Goal: Information Seeking & Learning: Check status

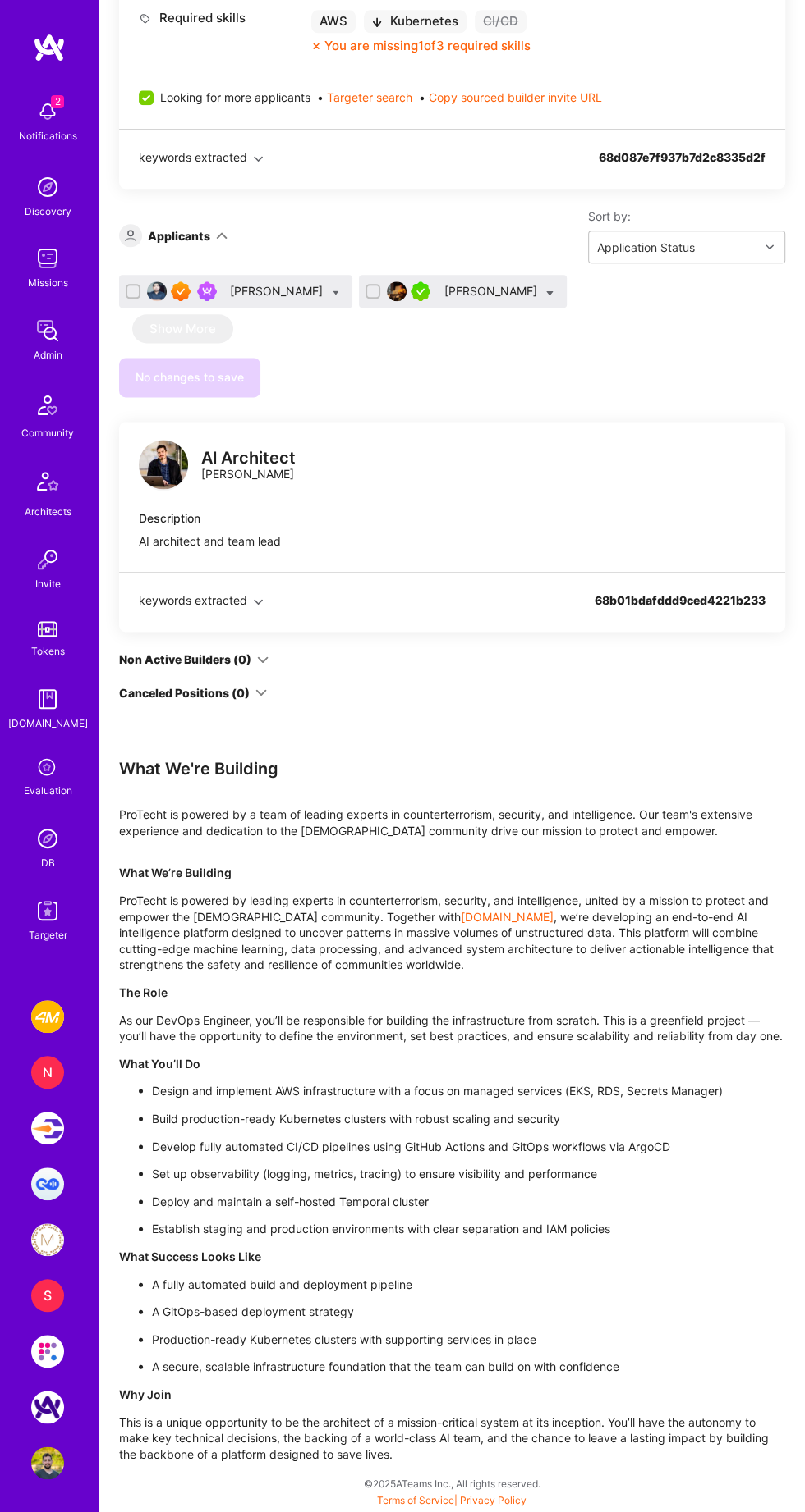
scroll to position [1203, 0]
click at [464, 299] on div "[PERSON_NAME]" at bounding box center [492, 291] width 96 height 16
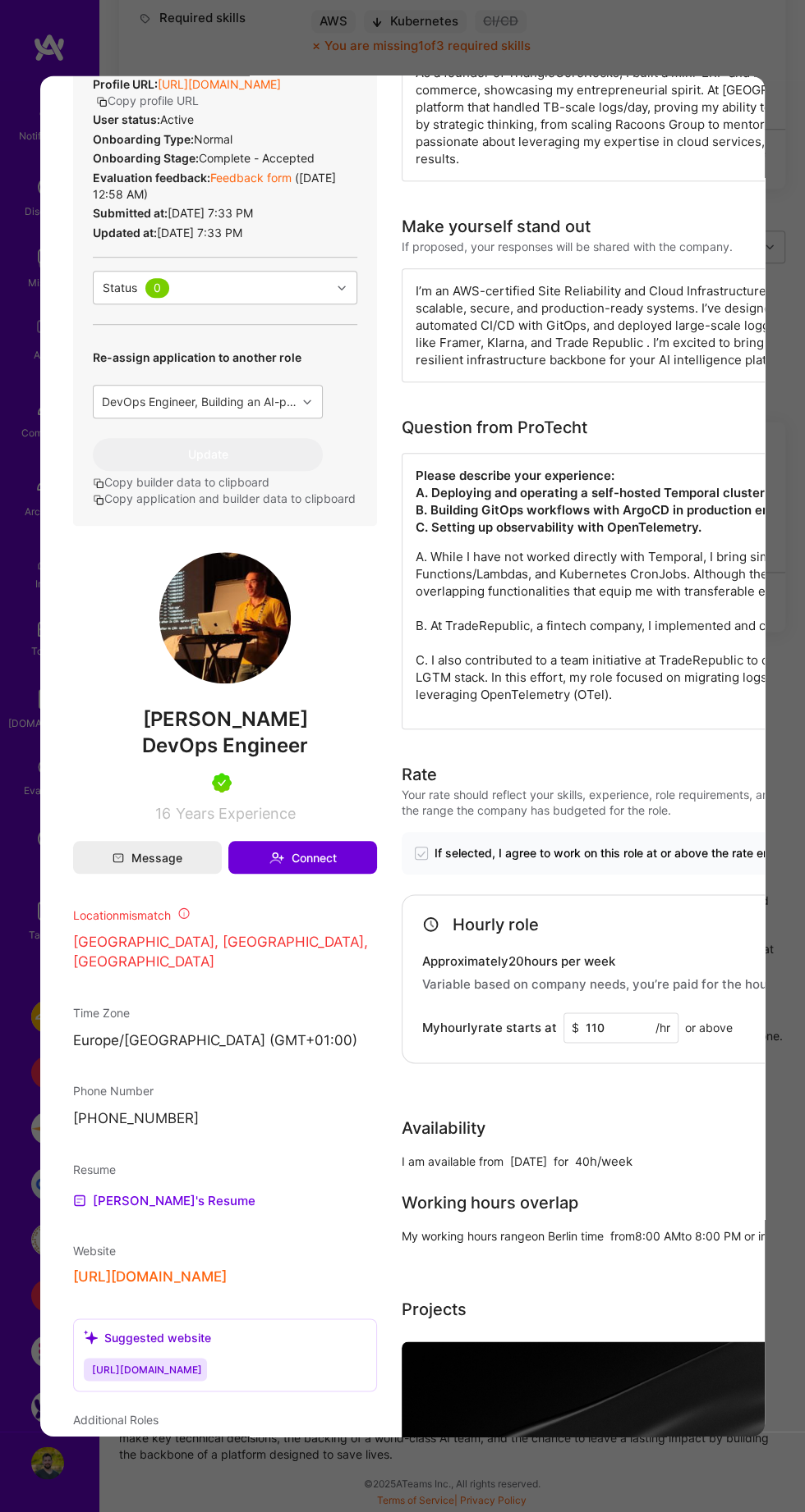
scroll to position [535, 0]
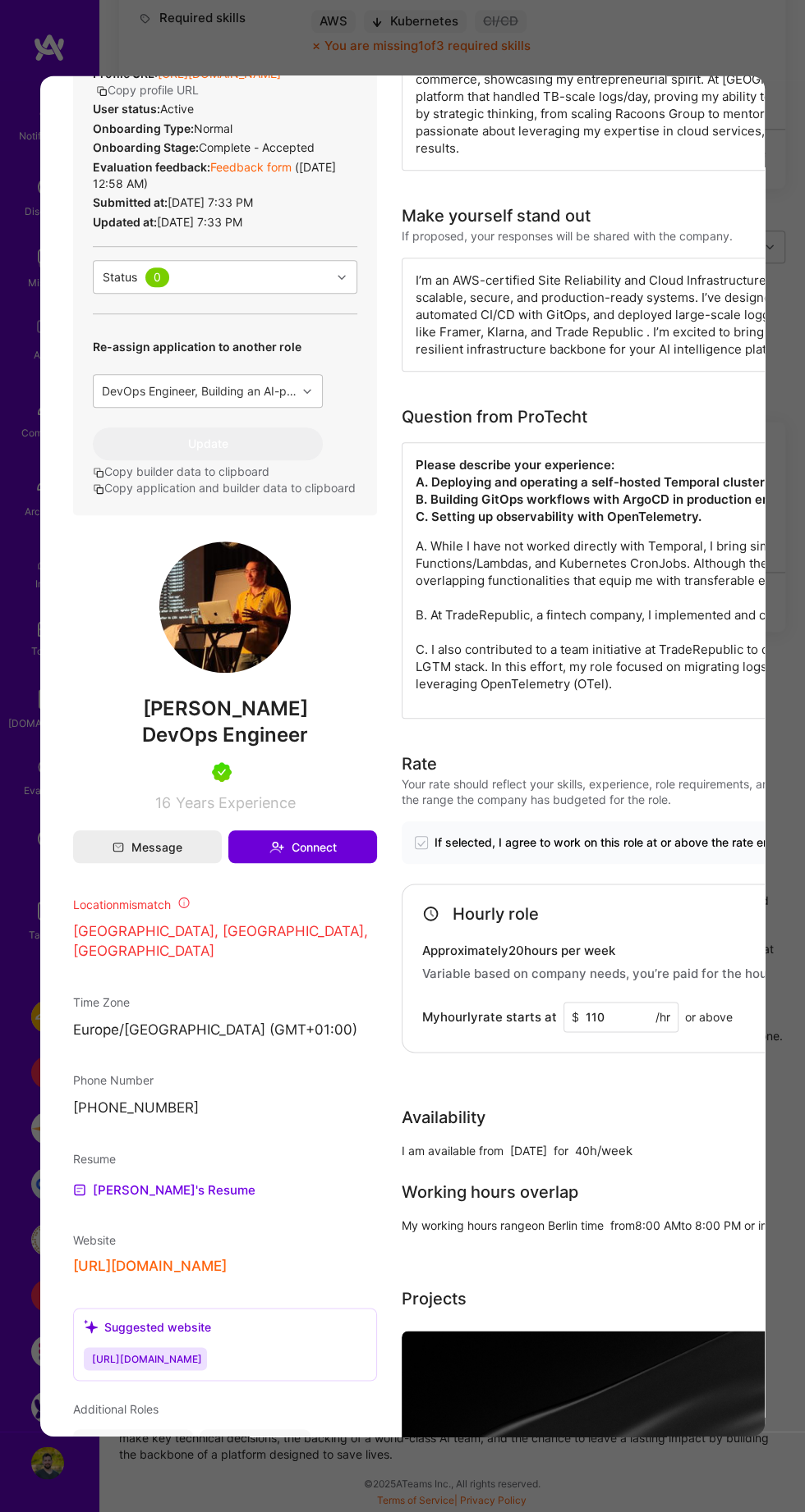
click at [184, 912] on span "modal" at bounding box center [183, 904] width 13 height 14
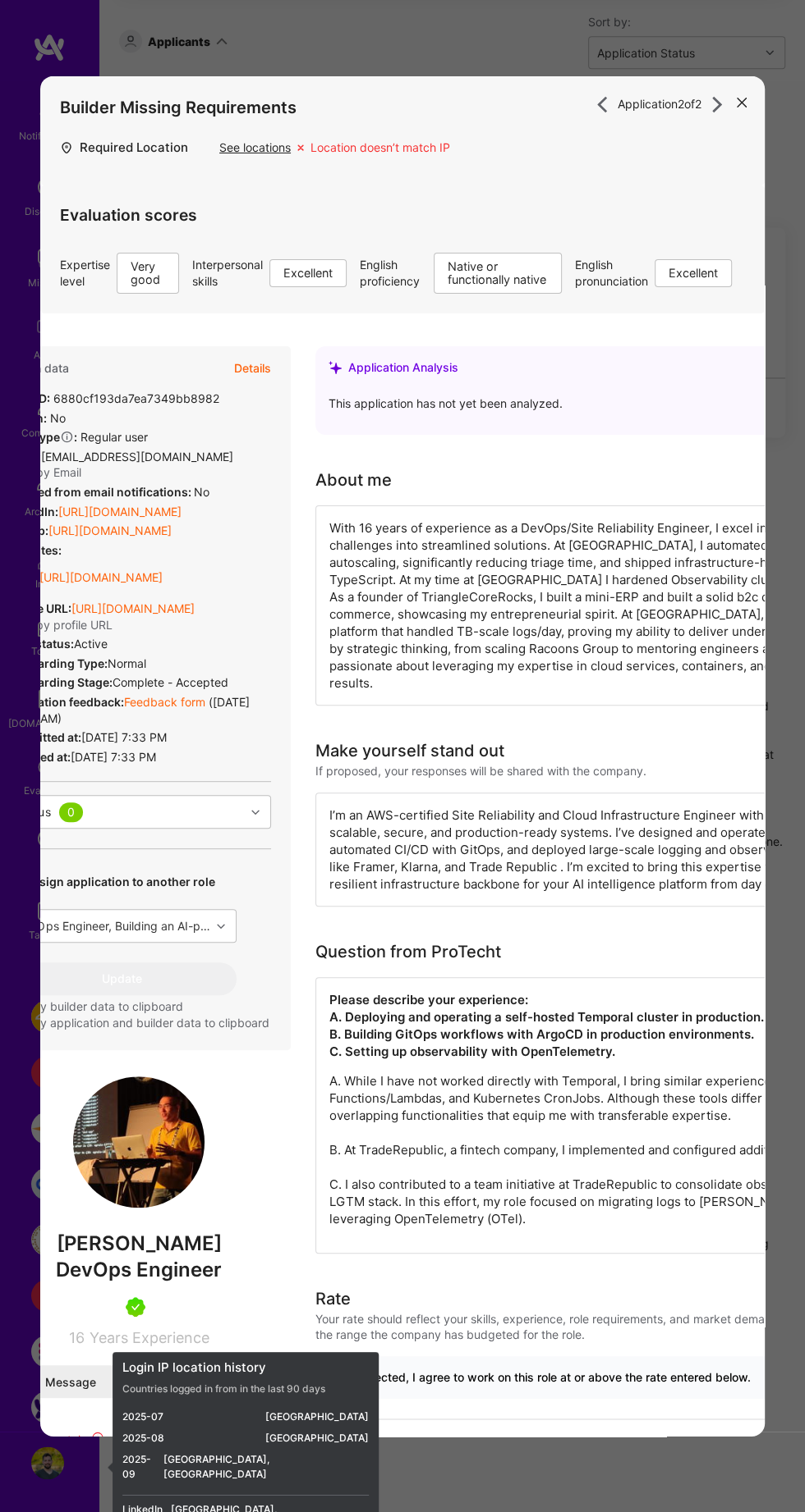
scroll to position [0, 0]
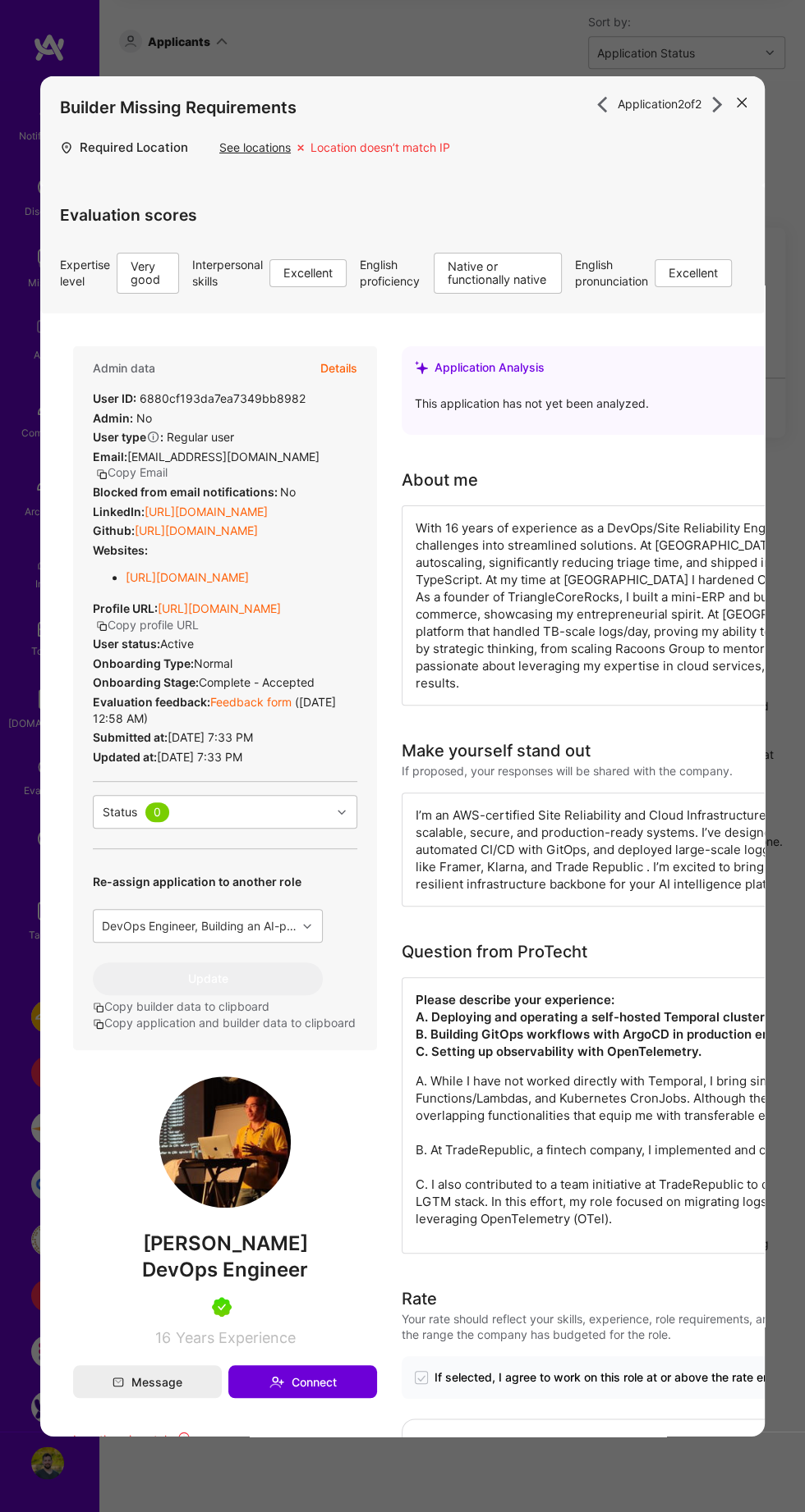
click at [588, 1445] on div "Application 2 of 2 Builder Missing Requirements Required Location See locations…" at bounding box center [402, 756] width 805 height 1512
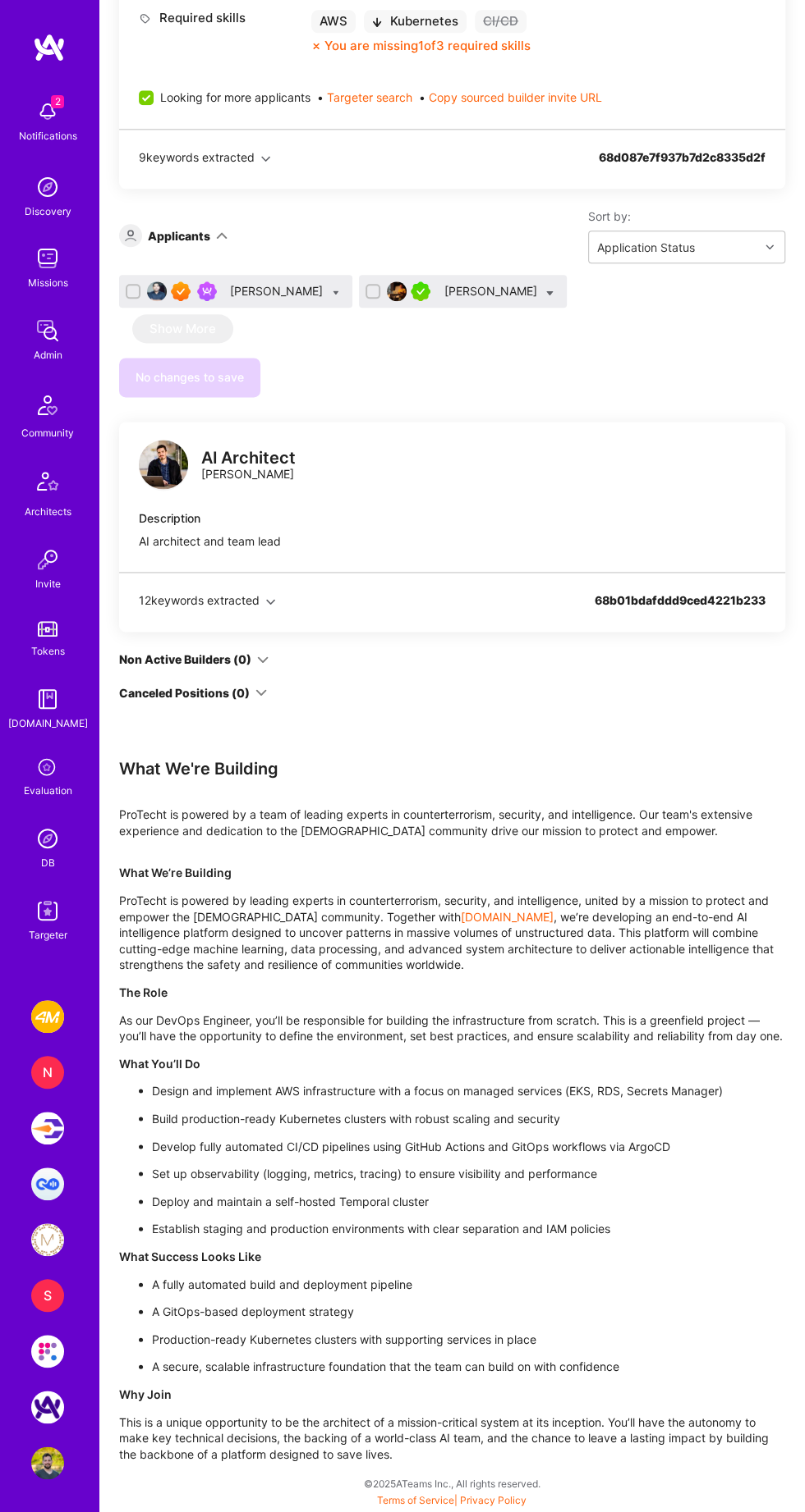
click at [272, 299] on div "[PERSON_NAME]" at bounding box center [278, 291] width 96 height 16
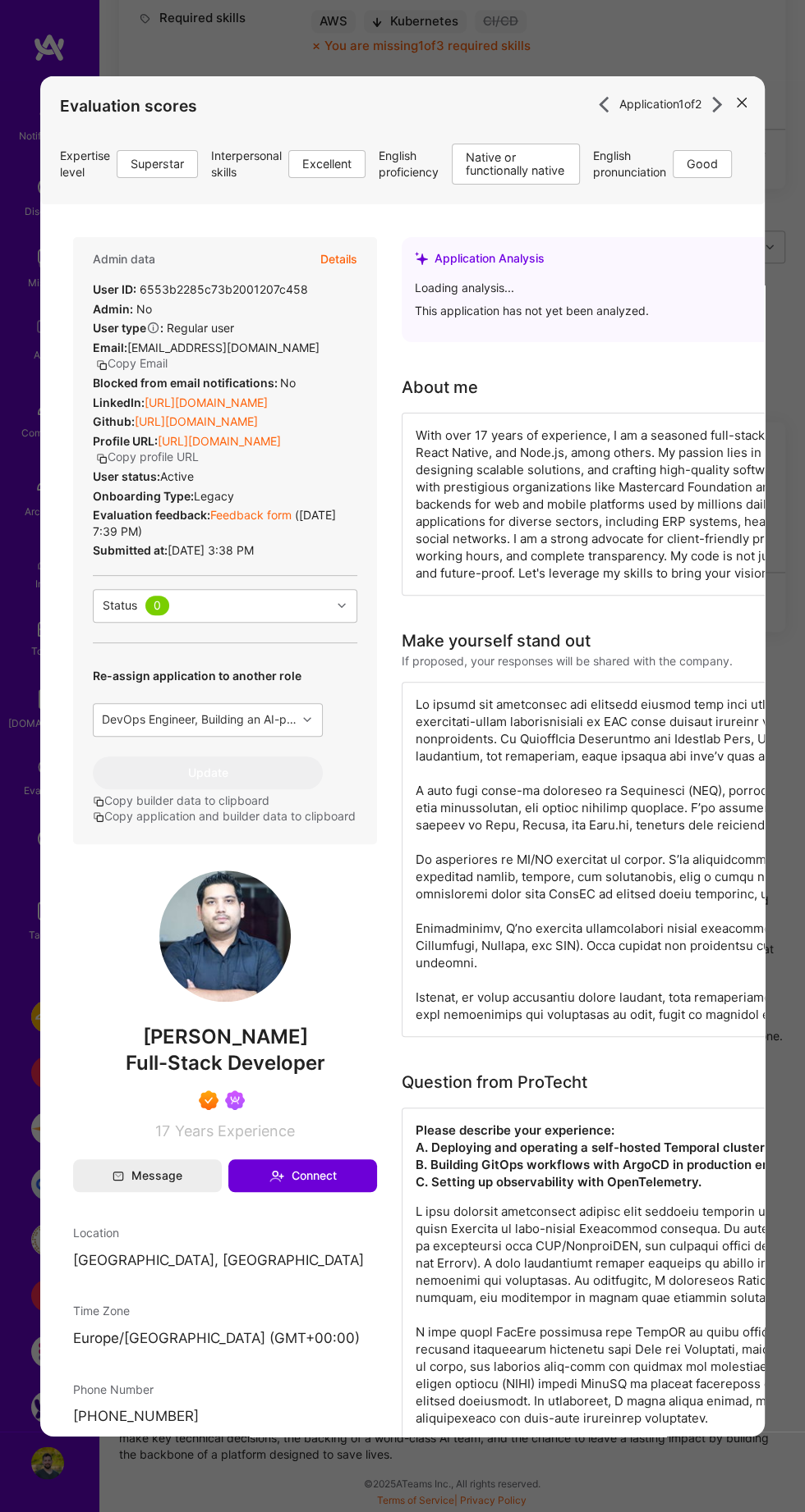
click at [253, 521] on link "Feedback form" at bounding box center [251, 513] width 82 height 14
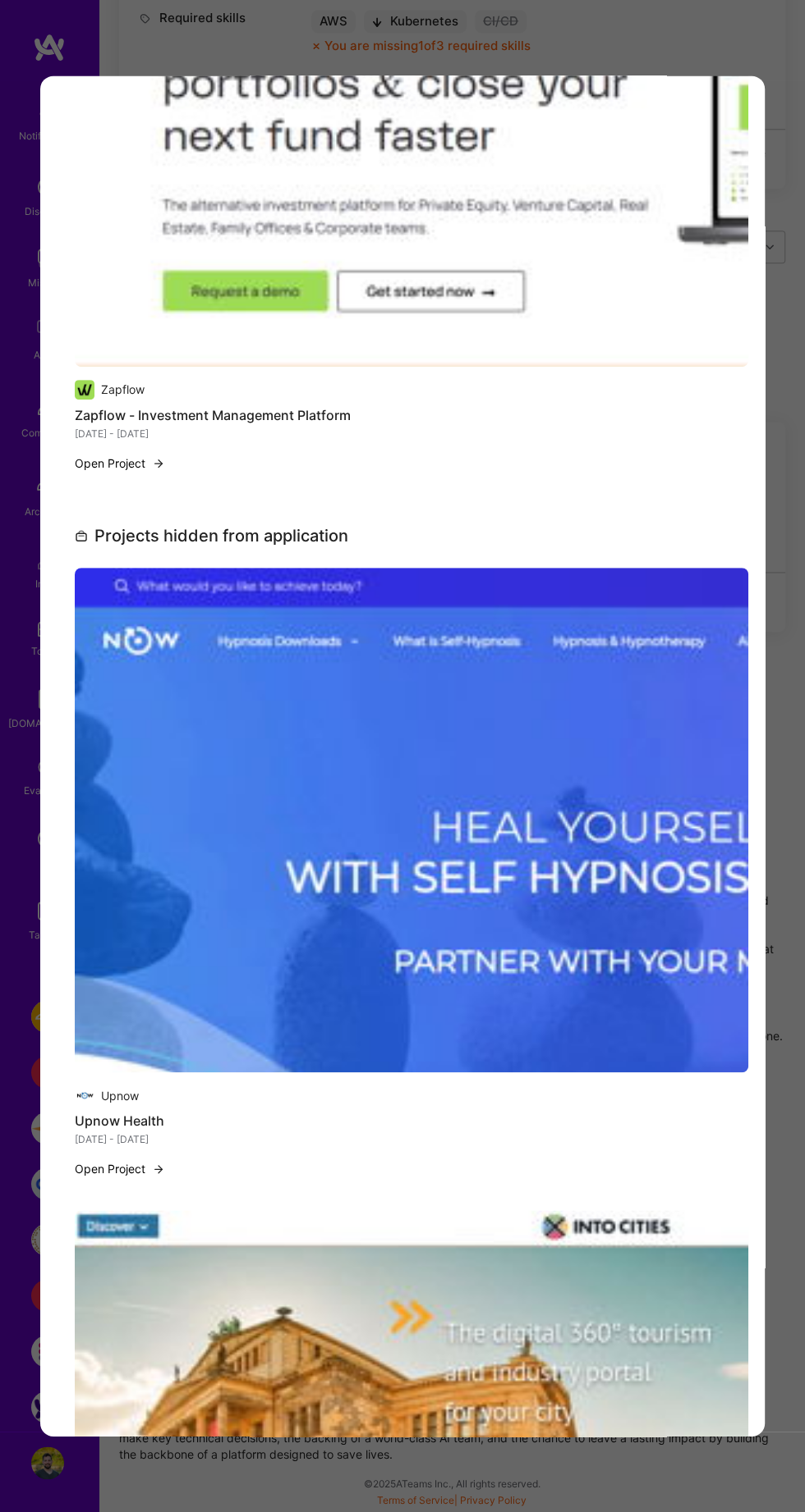
scroll to position [3826, 0]
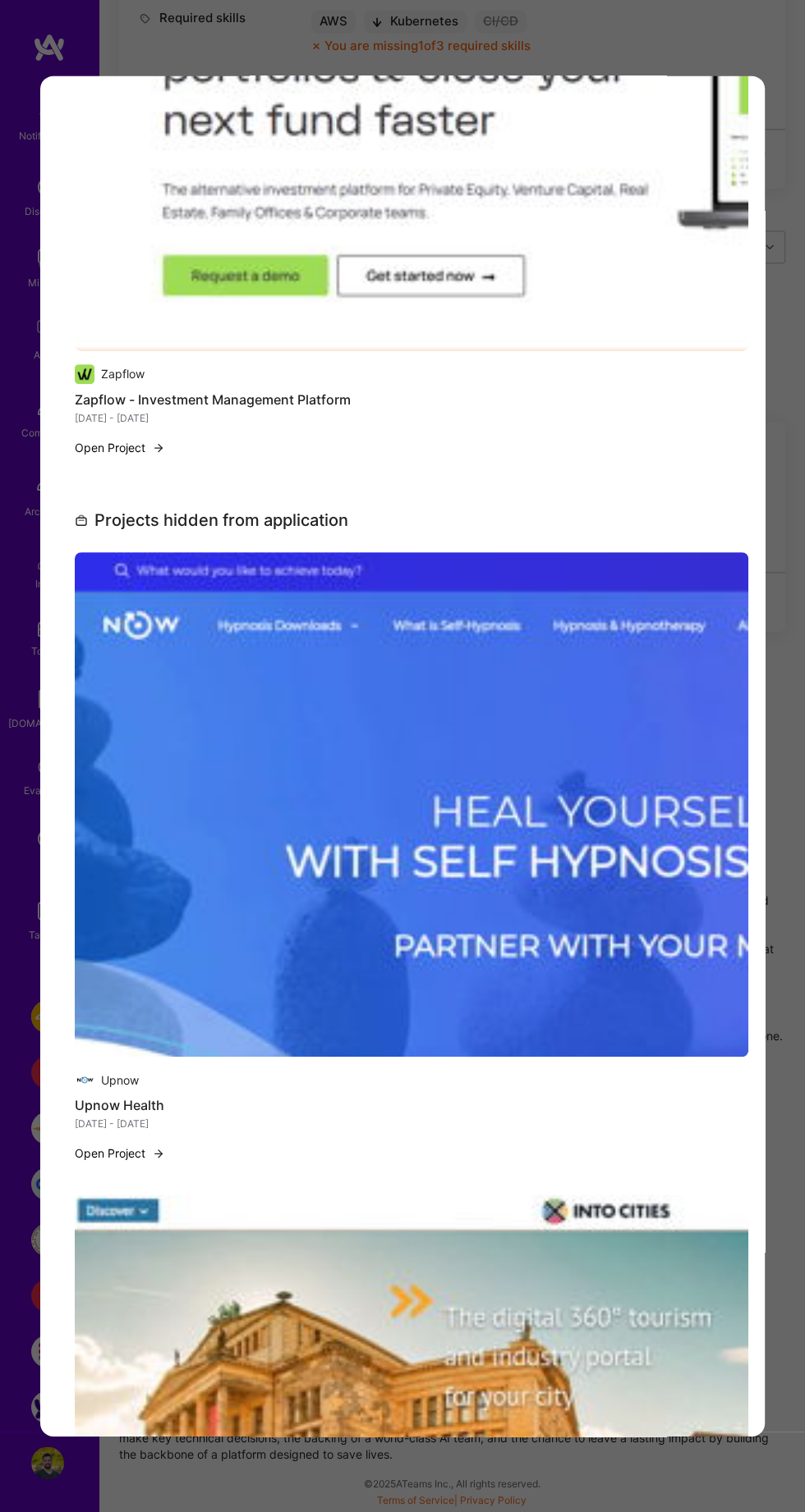
click at [516, 1479] on div "Application 1 of 2 Builder Missing Requirements Required Location See locations…" at bounding box center [402, 756] width 805 height 1512
